Goal: Information Seeking & Learning: Check status

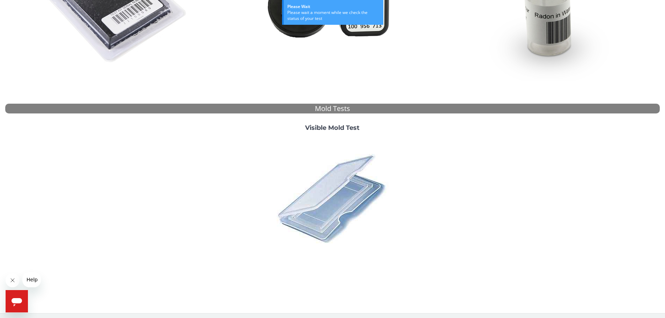
scroll to position [192, 0]
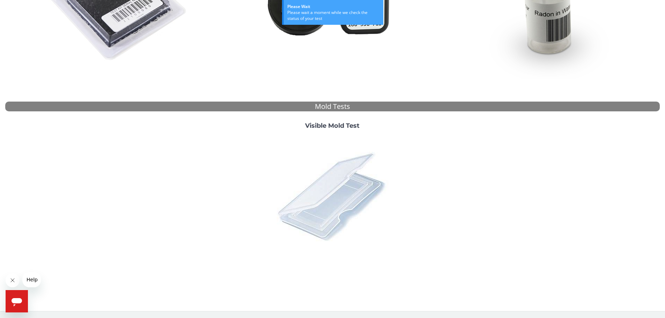
click at [342, 203] on img at bounding box center [332, 196] width 122 height 122
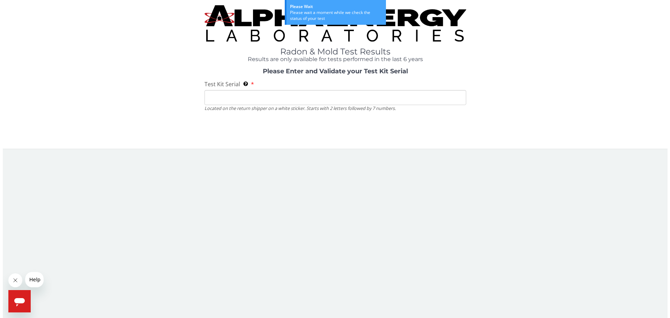
scroll to position [0, 0]
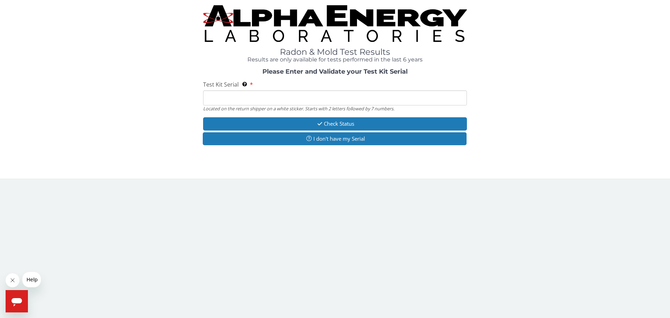
click at [285, 100] on input "Test Kit Serial Located on the return shipper on a white sticker. Starts with 2…" at bounding box center [335, 97] width 264 height 15
click at [295, 101] on input "Test Kit Serial Located on the return shipper on a white sticker. Starts with 2…" at bounding box center [335, 97] width 264 height 15
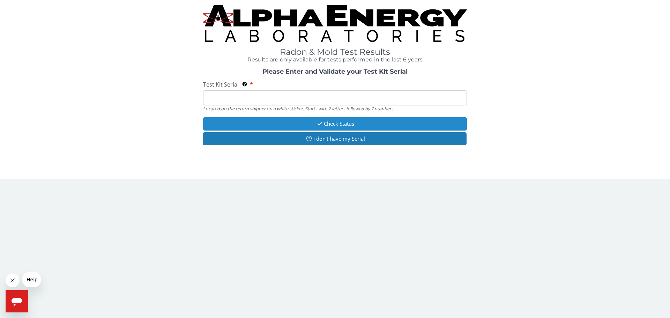
click at [330, 125] on button "Check Status" at bounding box center [335, 123] width 264 height 13
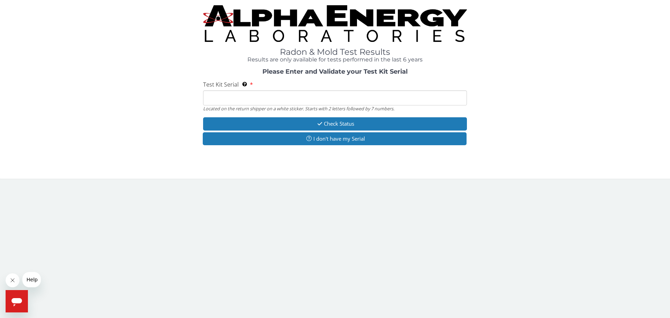
click at [270, 91] on input "Test Kit Serial Located on the return shipper on a white sticker. Starts with 2…" at bounding box center [335, 97] width 264 height 15
click at [278, 97] on input "Test Kit Serial Located on the return shipper on a white sticker. Starts with 2…" at bounding box center [335, 97] width 264 height 15
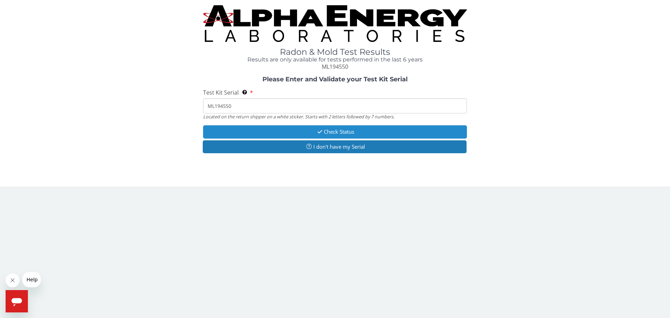
type input "ML194550"
click at [356, 130] on button "Check Status" at bounding box center [335, 131] width 264 height 13
